Goal: Navigation & Orientation: Go to known website

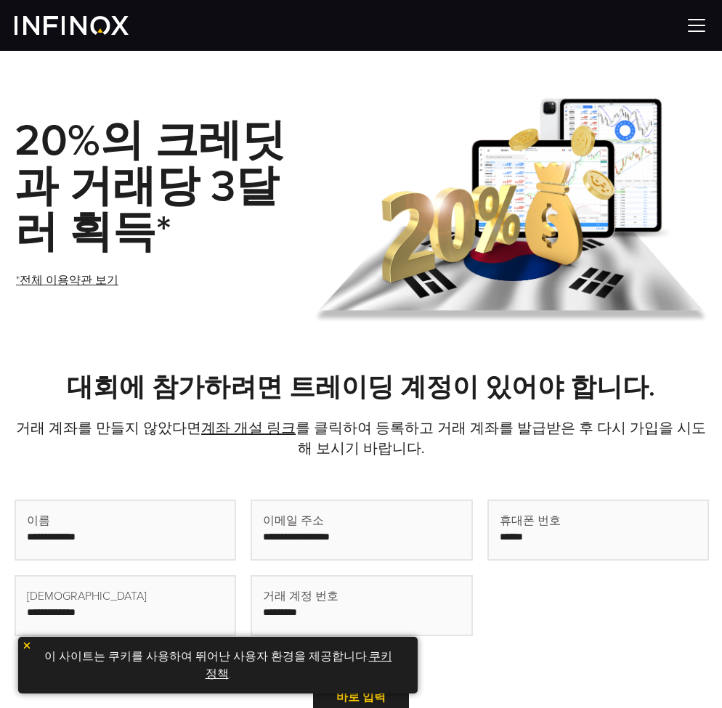
click at [148, 195] on strong "20%의 크레딧과 거래당 3달러 획득*" at bounding box center [150, 187] width 271 height 144
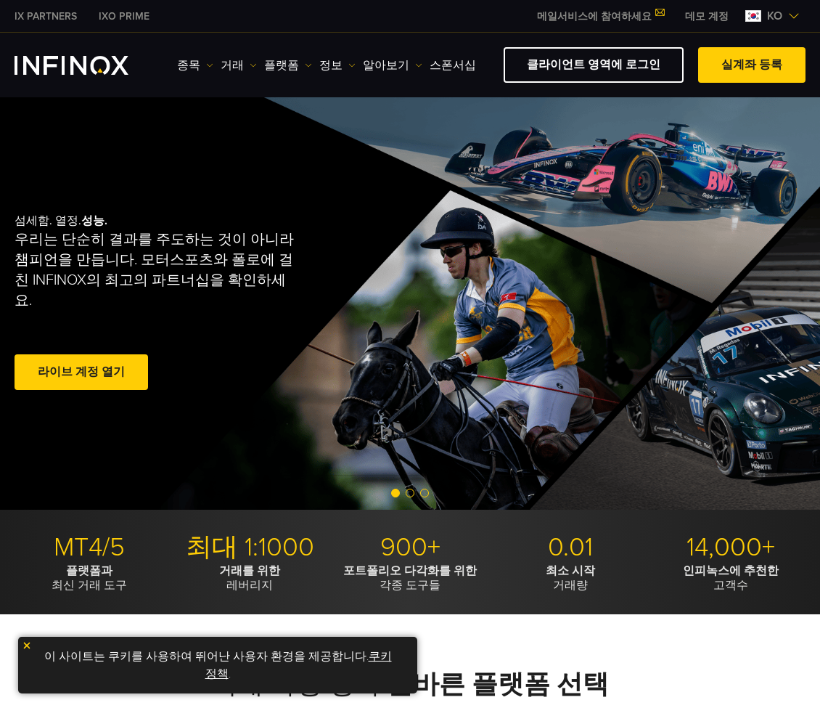
click at [721, 15] on span "ko" at bounding box center [774, 15] width 27 height 17
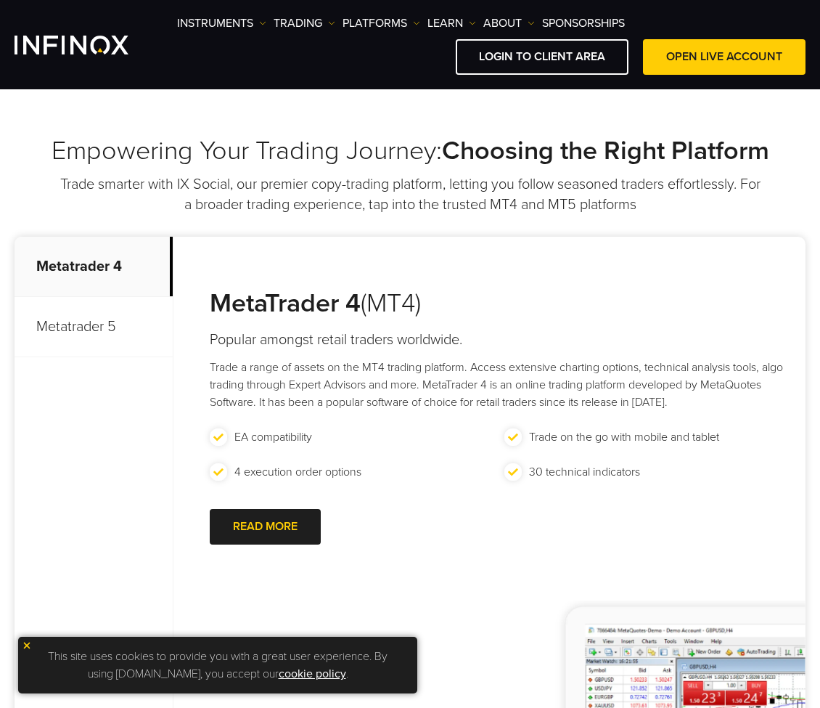
scroll to position [17, 0]
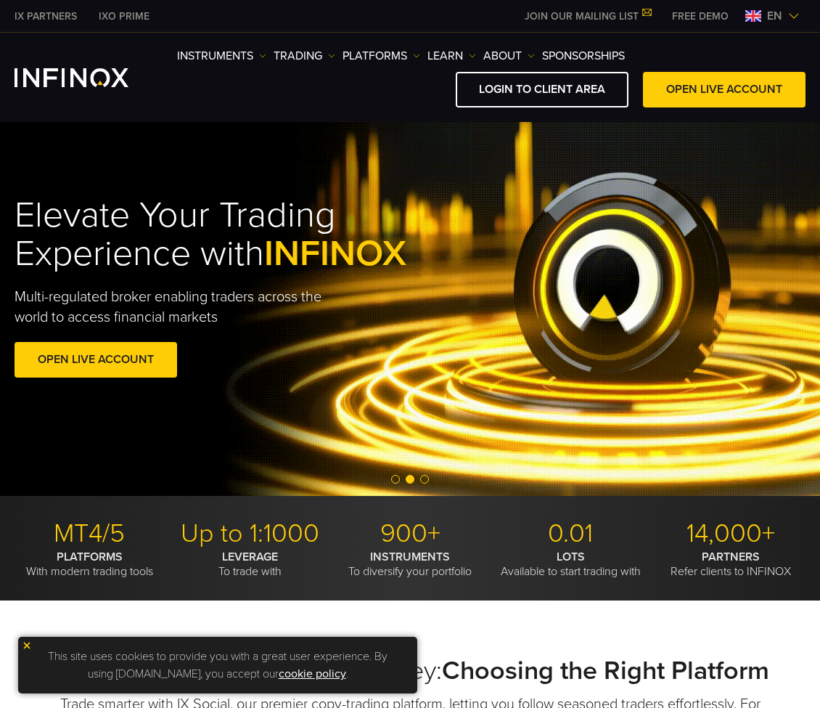
click at [775, 12] on span "en" at bounding box center [774, 15] width 27 height 17
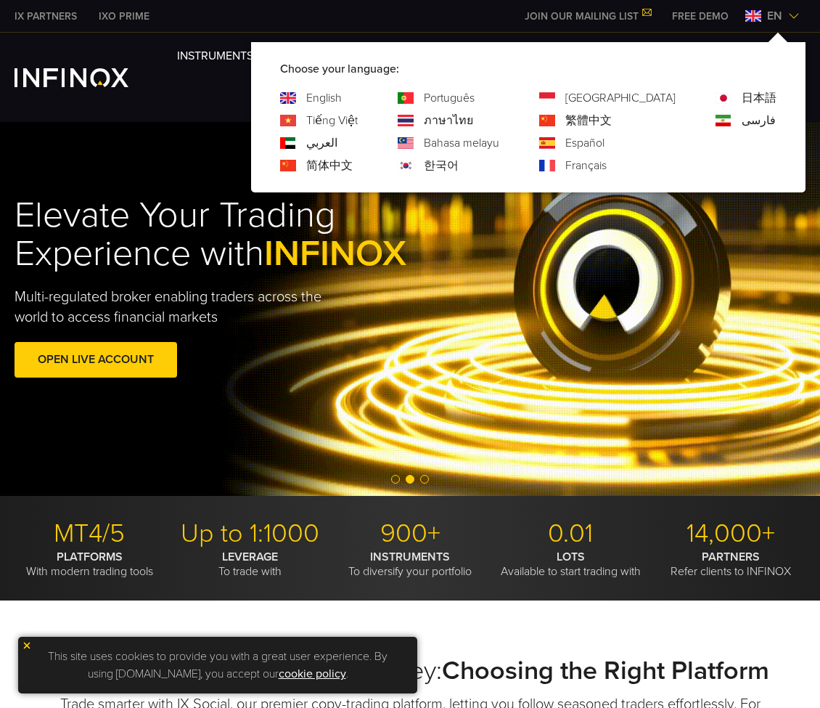
scroll to position [0, 0]
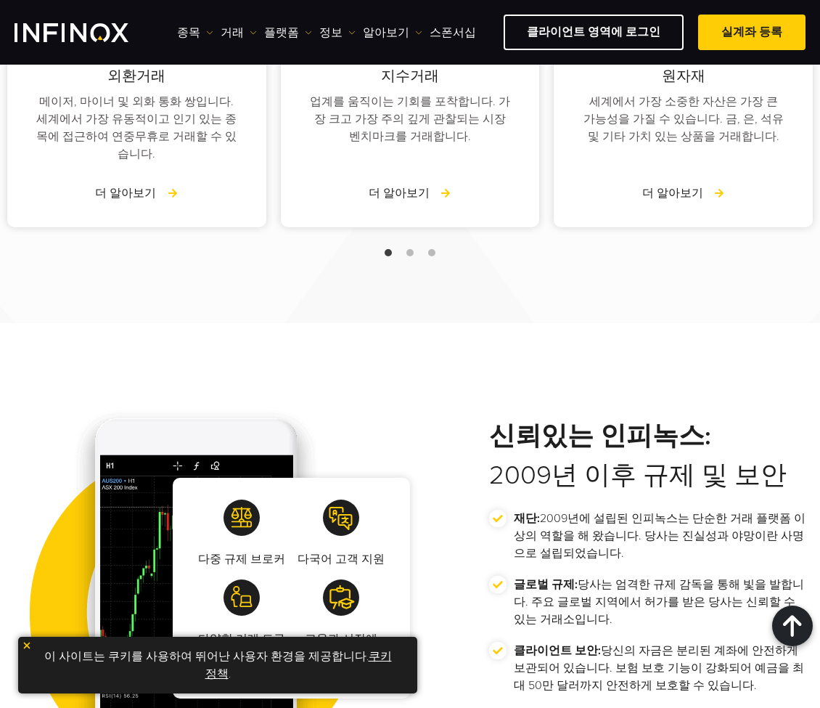
scroll to position [2689, 0]
